Goal: Task Accomplishment & Management: Complete application form

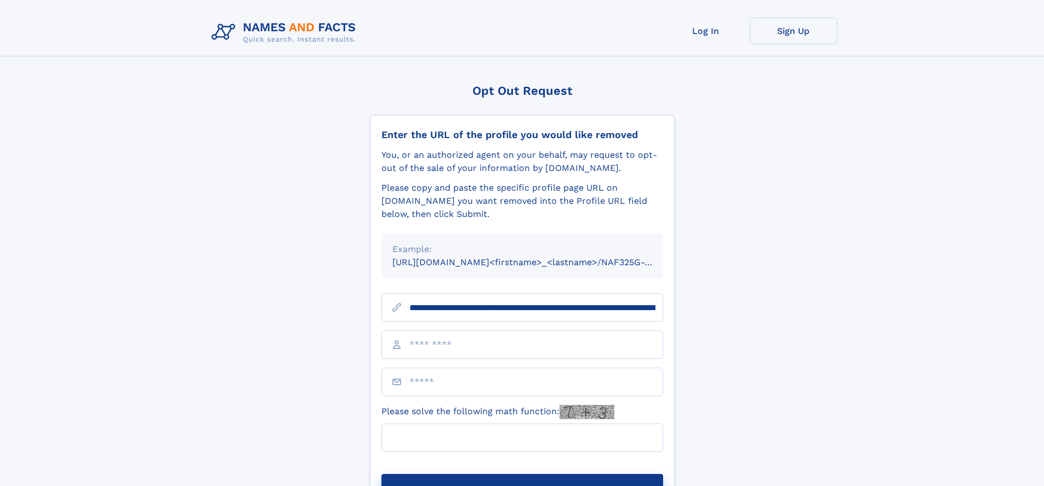
scroll to position [0, 139]
type input "**********"
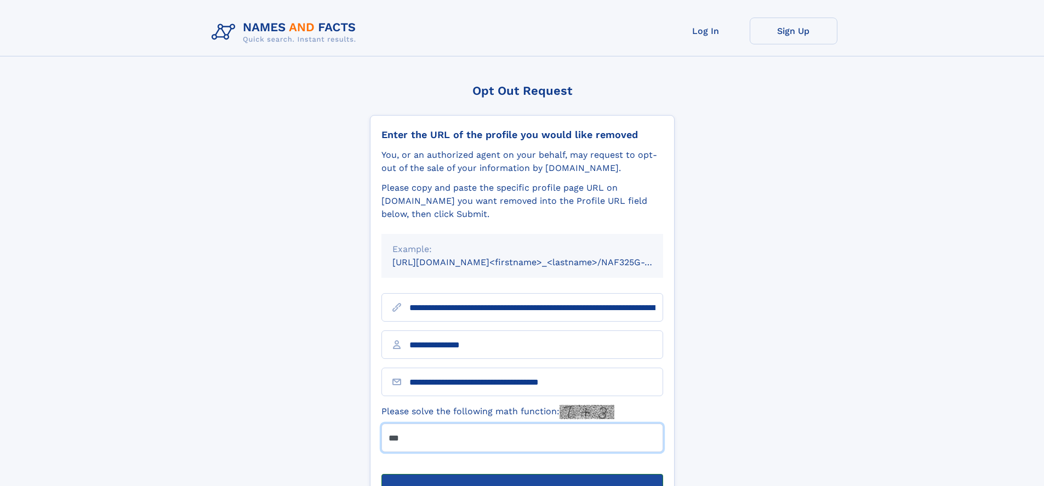
type input "***"
click at [522, 474] on button "Submit Opt Out Request" at bounding box center [522, 491] width 282 height 35
